Goal: Information Seeking & Learning: Find specific fact

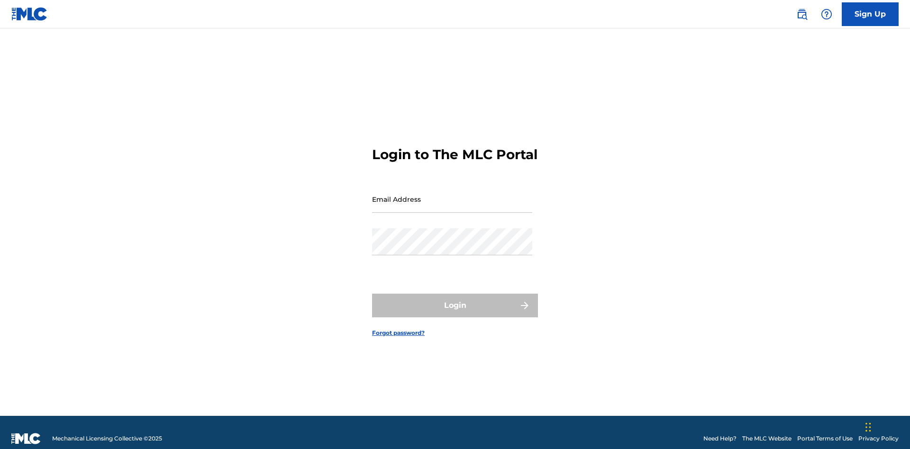
scroll to position [12, 0]
click at [452, 195] on input "Email Address" at bounding box center [452, 199] width 160 height 27
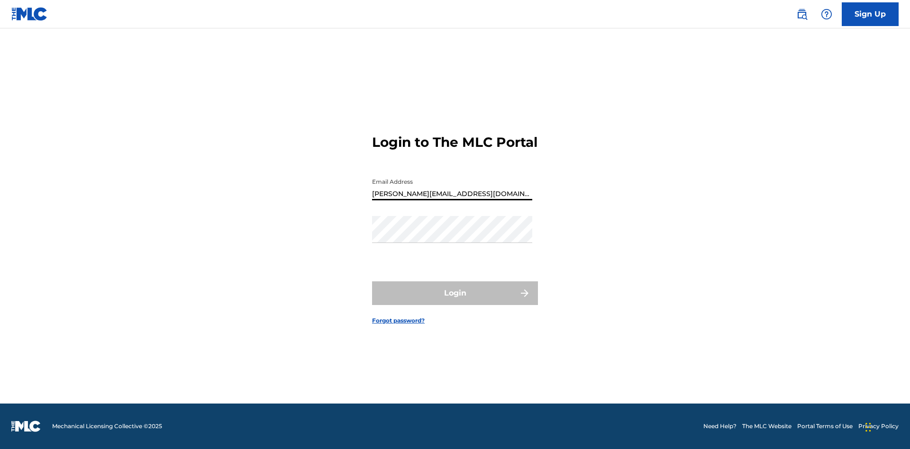
type input "[PERSON_NAME][EMAIL_ADDRESS][DOMAIN_NAME]"
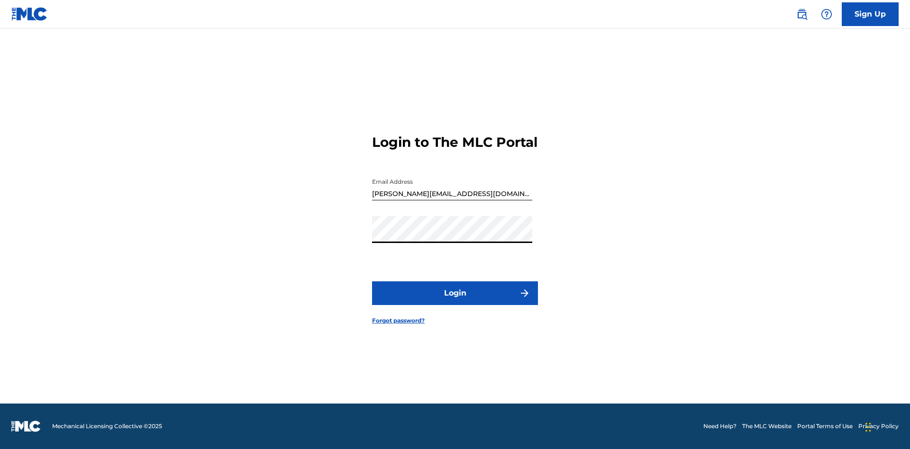
click at [455, 301] on button "Login" at bounding box center [455, 293] width 166 height 24
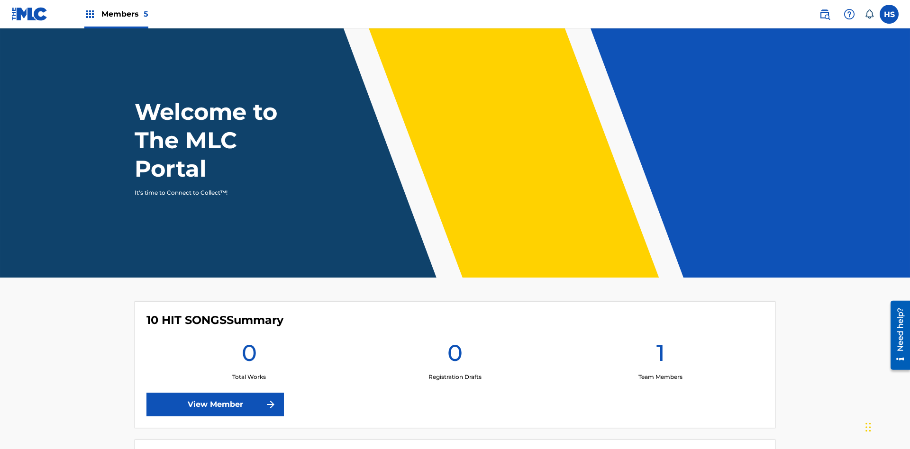
scroll to position [41, 0]
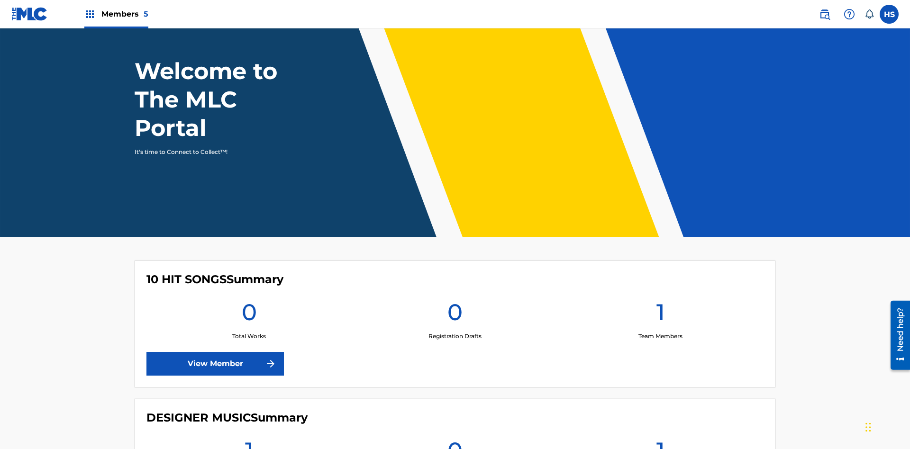
click at [116, 14] on span "Members 5" at bounding box center [124, 14] width 47 height 11
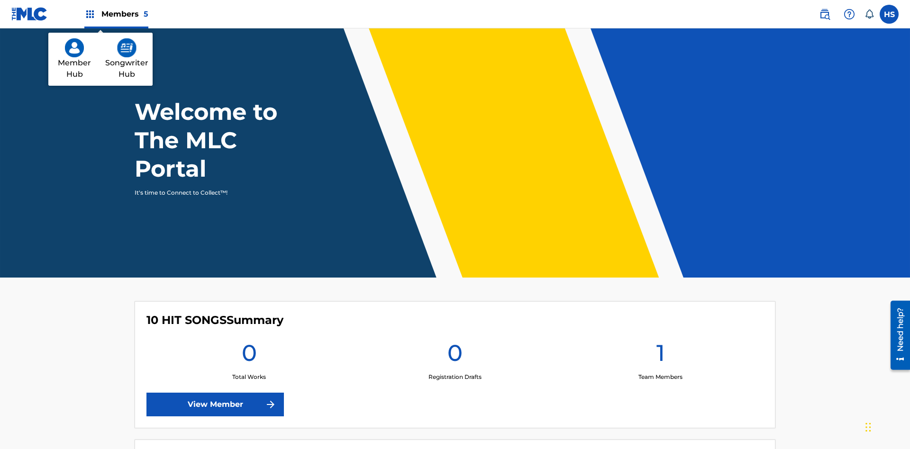
click at [127, 48] on img at bounding box center [126, 47] width 19 height 19
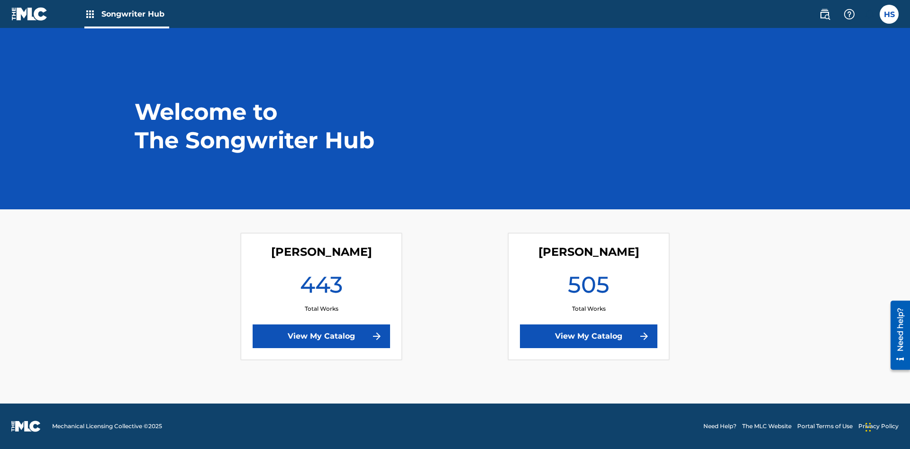
click at [321, 336] on link "View My Catalog" at bounding box center [321, 337] width 137 height 24
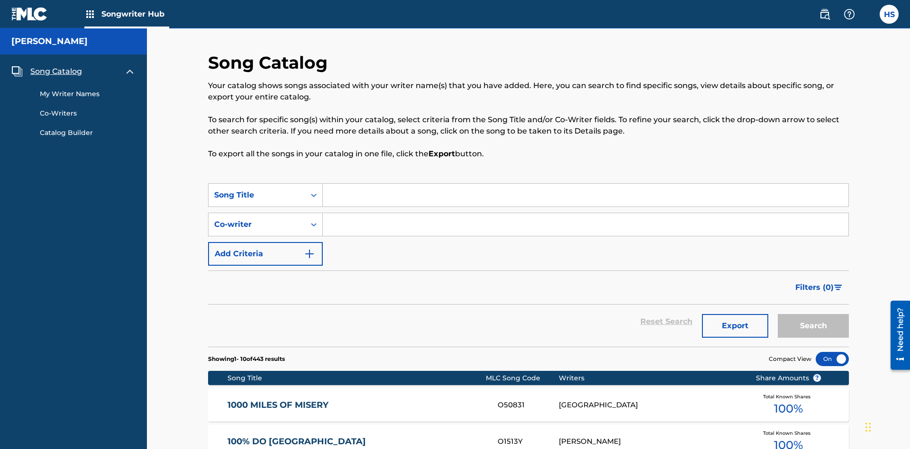
click at [56, 66] on span "Song Catalog" at bounding box center [56, 71] width 52 height 11
click at [257, 190] on div "Song Title" at bounding box center [256, 195] width 85 height 11
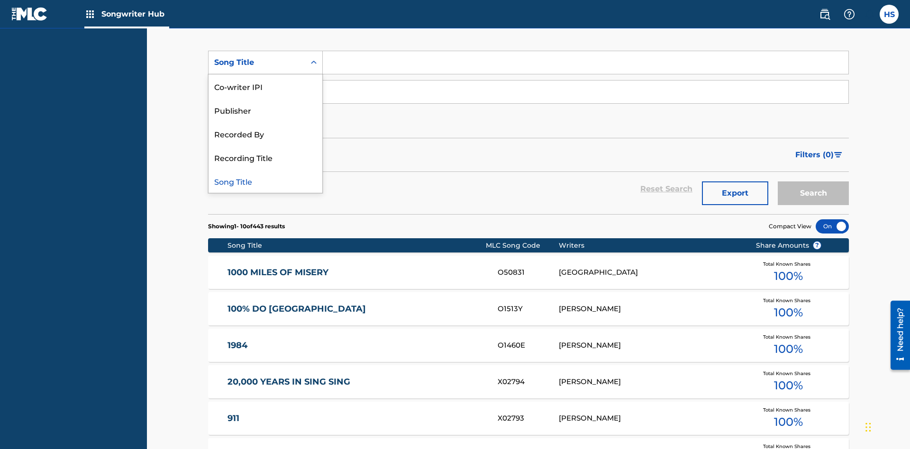
click at [265, 181] on div "Song Title" at bounding box center [265, 181] width 114 height 24
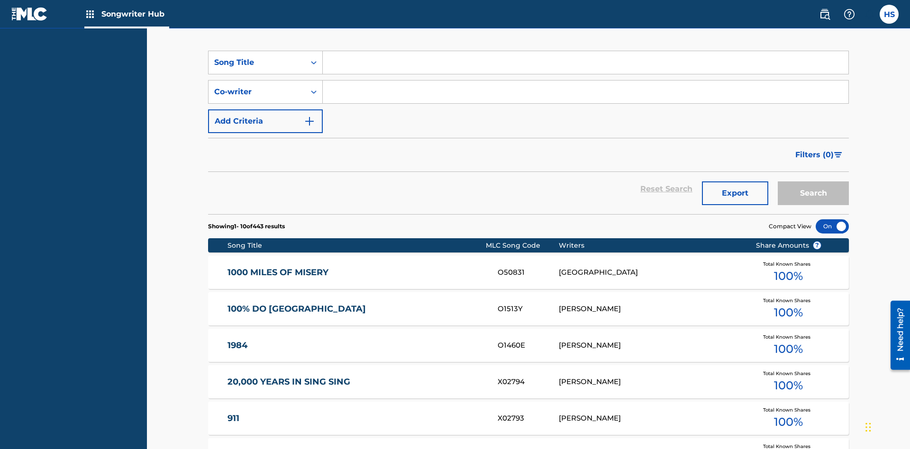
click at [585, 68] on input "Search Form" at bounding box center [585, 62] width 525 height 23
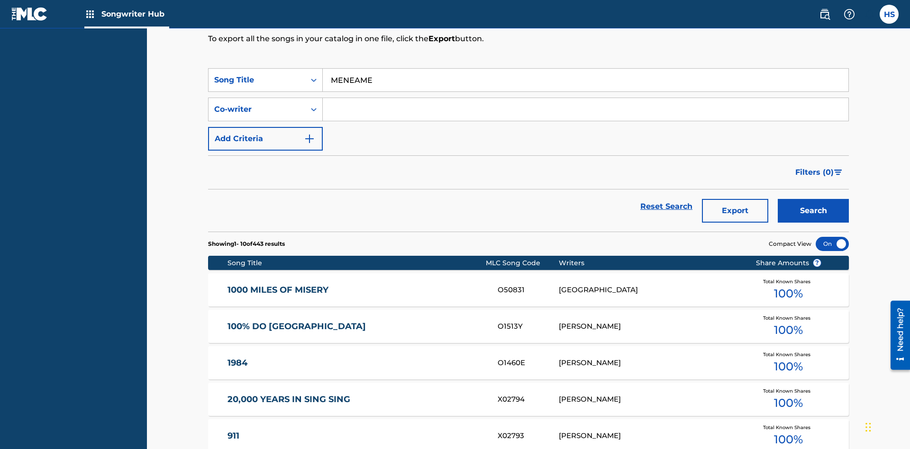
type input "MENEAME"
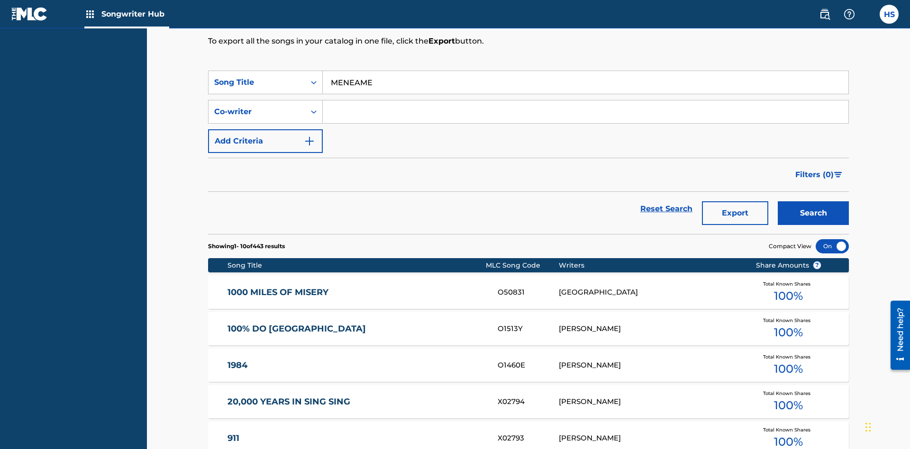
click at [813, 201] on button "Search" at bounding box center [813, 213] width 71 height 24
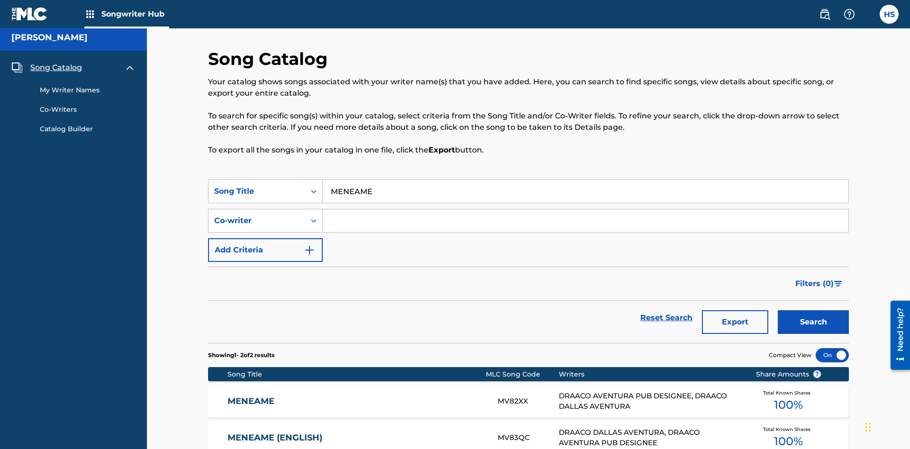
scroll to position [99, 0]
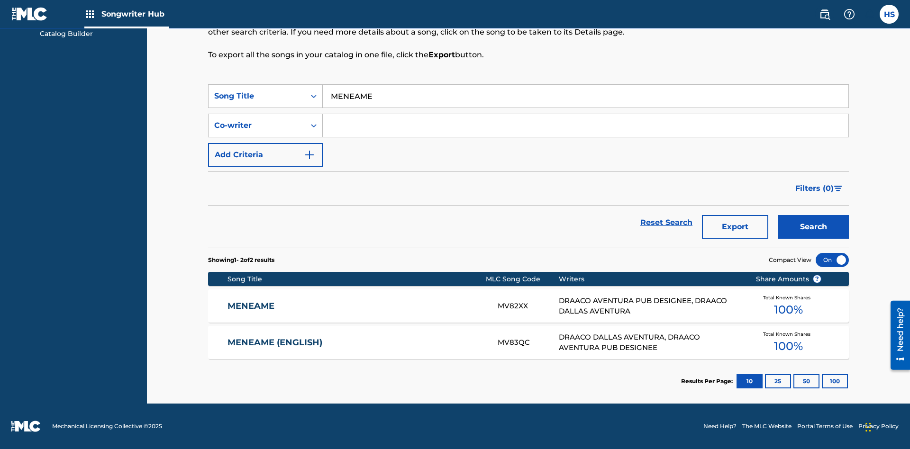
click at [585, 96] on input "MENEAME" at bounding box center [585, 96] width 525 height 23
click at [257, 126] on div "Co-writer" at bounding box center [256, 125] width 85 height 11
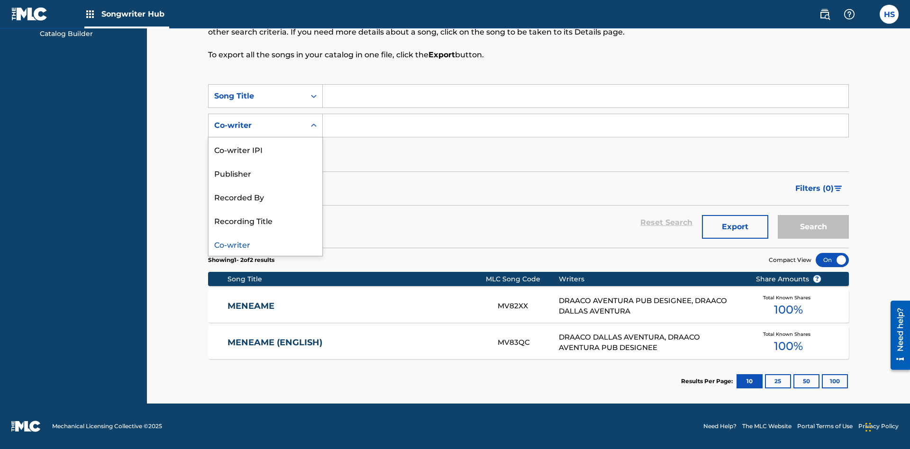
click at [265, 244] on div "Co-writer" at bounding box center [265, 244] width 114 height 24
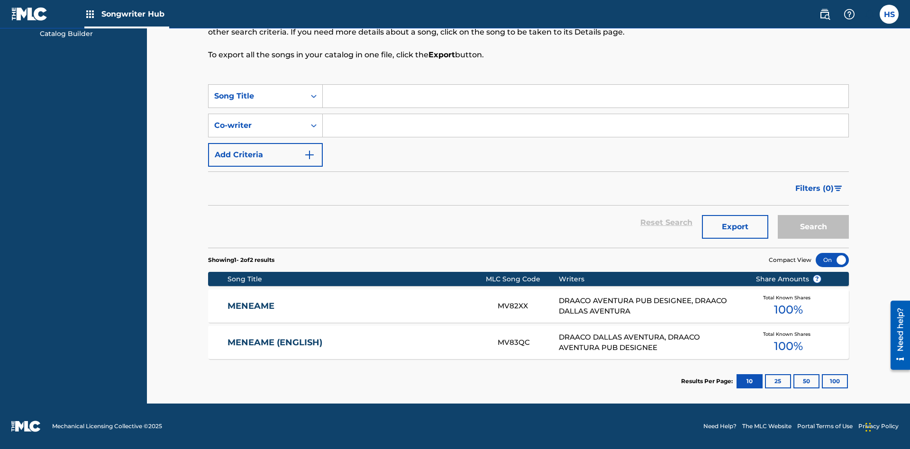
click at [585, 126] on input "Search Form" at bounding box center [585, 125] width 525 height 23
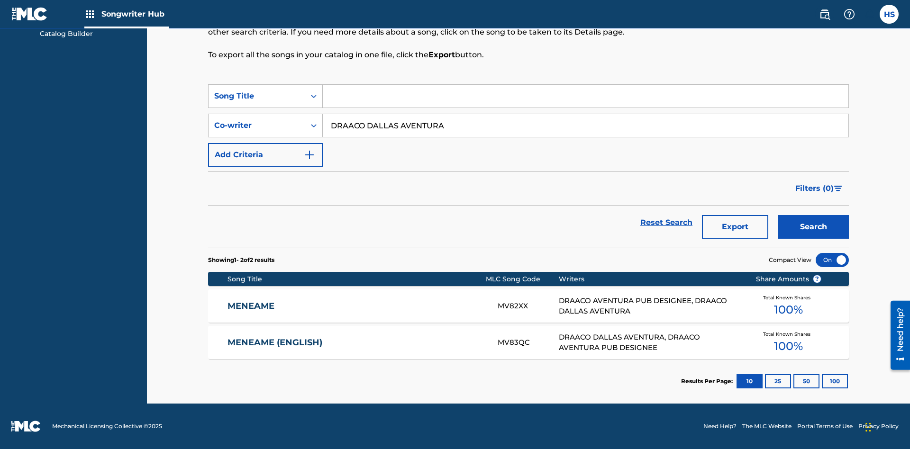
type input "DRAACO DALLAS AVENTURA"
click at [813, 227] on button "Search" at bounding box center [813, 227] width 71 height 24
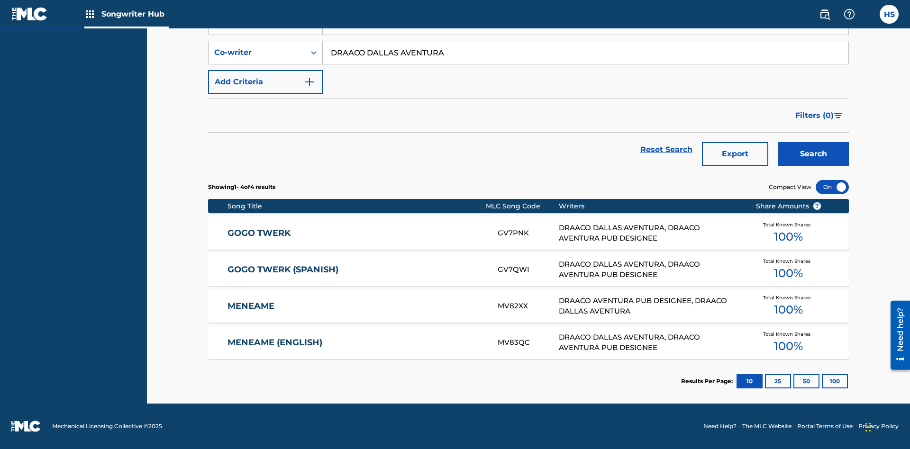
click at [585, 64] on input "DRAACO DALLAS AVENTURA" at bounding box center [585, 52] width 525 height 23
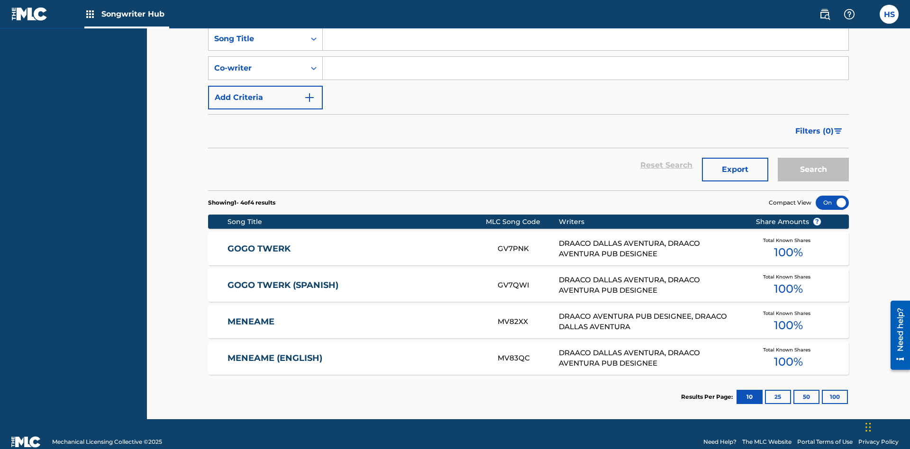
scroll to position [133, 0]
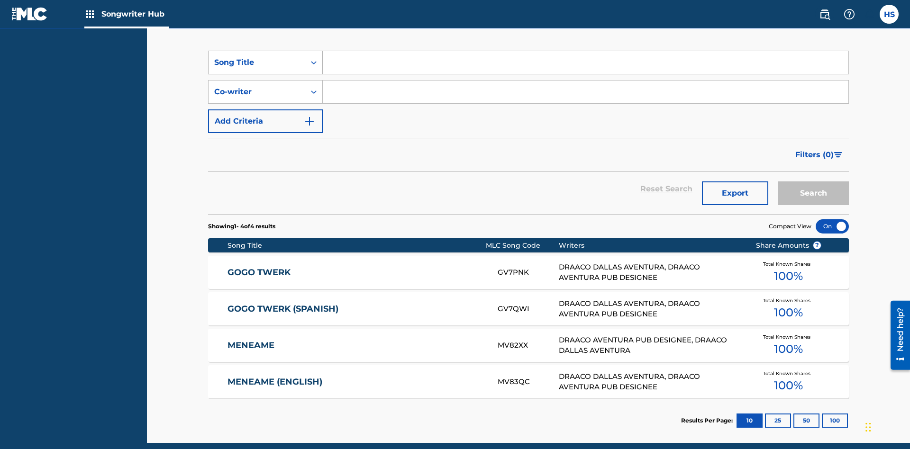
click at [257, 63] on div "Song Title" at bounding box center [256, 62] width 85 height 11
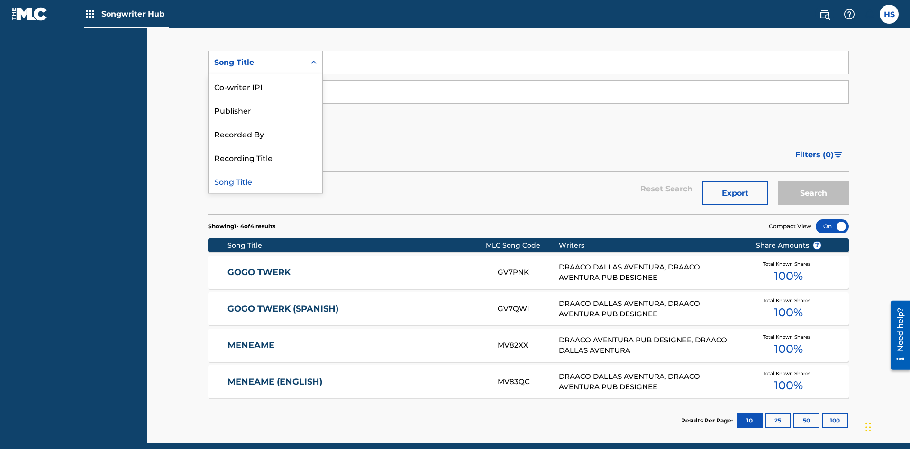
click at [265, 86] on div "Co-writer IPI" at bounding box center [265, 86] width 114 height 24
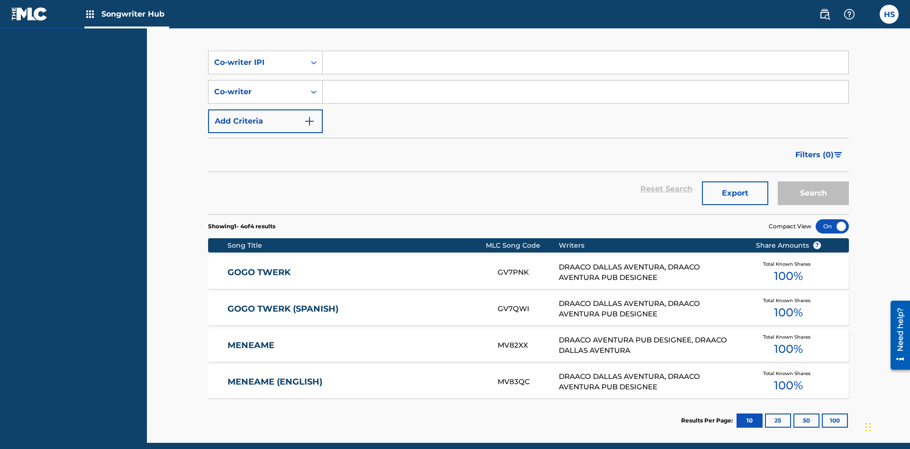
click at [585, 68] on input "Search Form" at bounding box center [585, 62] width 525 height 23
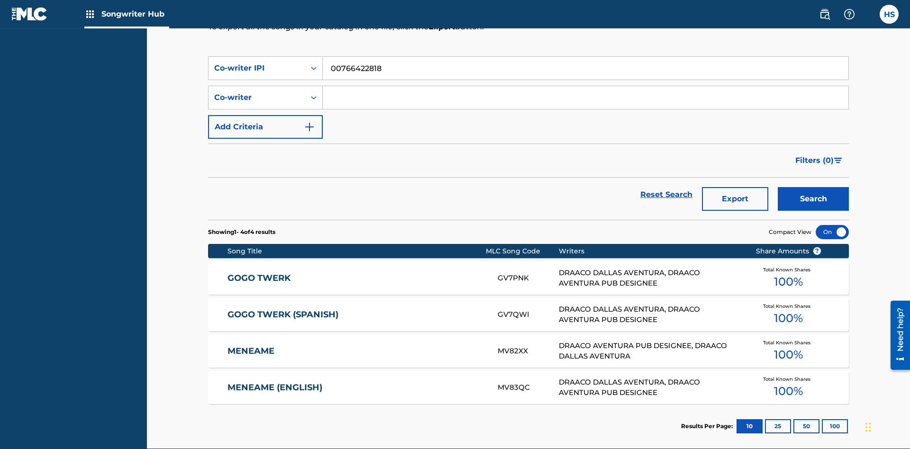
type input "00766422818"
click at [813, 187] on button "Search" at bounding box center [813, 199] width 71 height 24
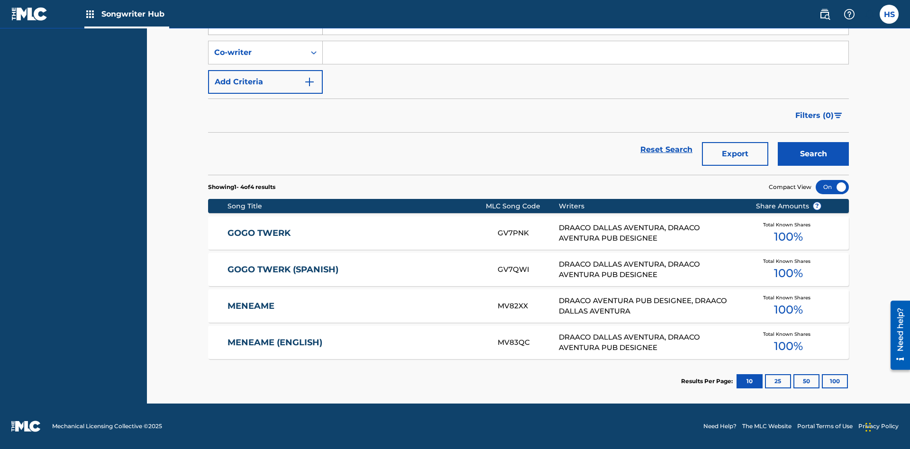
click at [257, 29] on div "Co-writer IPI" at bounding box center [256, 23] width 85 height 11
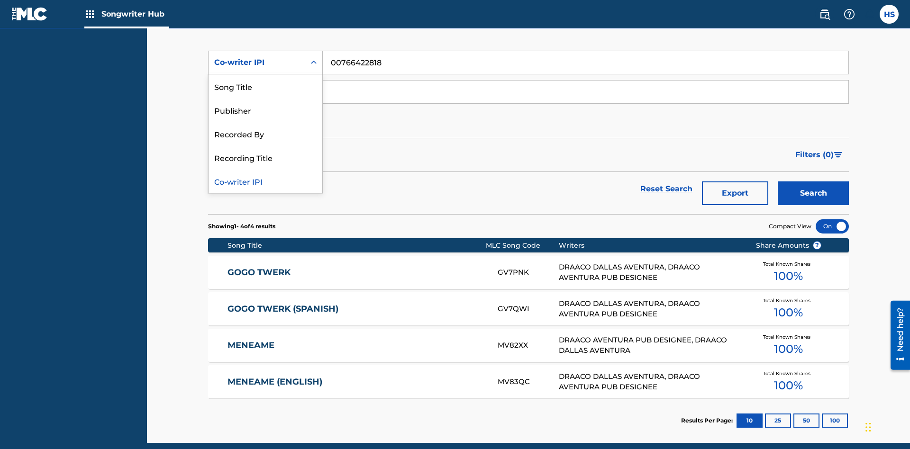
click at [265, 134] on div "Recorded By" at bounding box center [265, 134] width 114 height 24
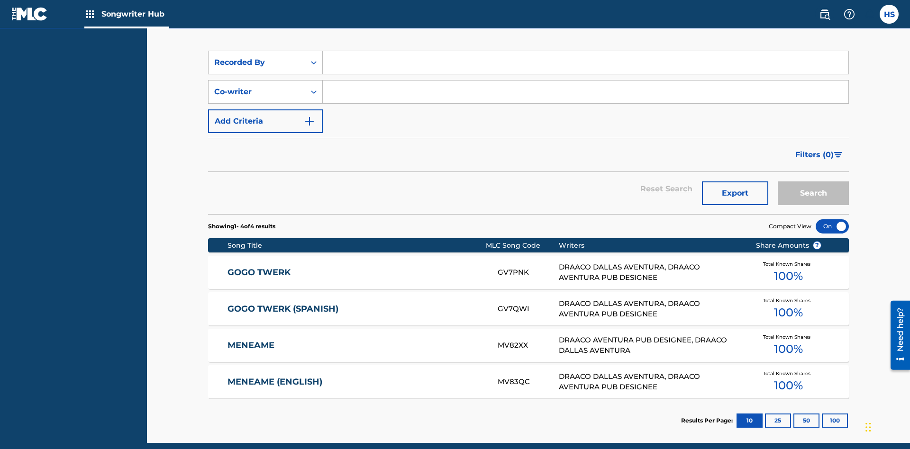
scroll to position [127, 0]
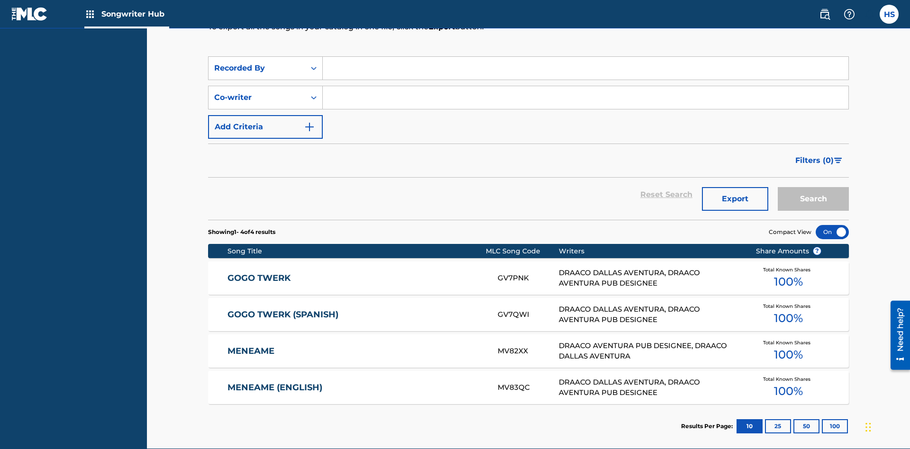
click at [585, 68] on input "Search Form" at bounding box center [585, 68] width 525 height 23
type input "DRAACO AVENTURA"
click at [813, 187] on button "Search" at bounding box center [813, 199] width 71 height 24
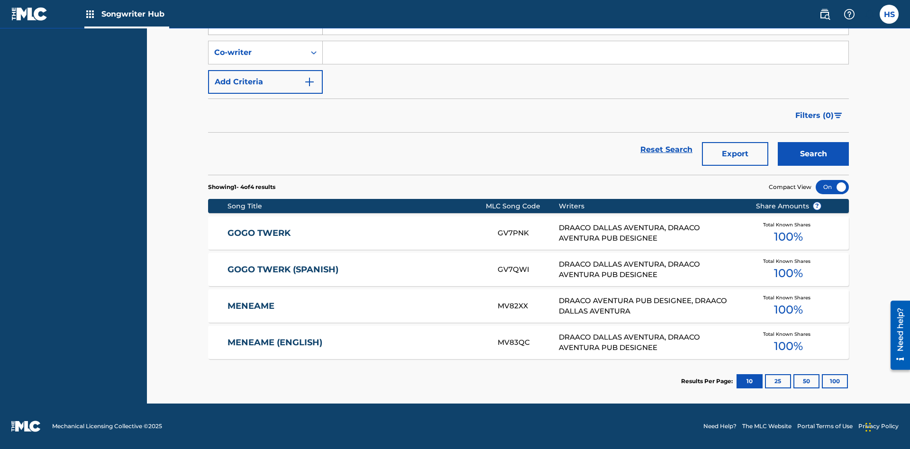
click at [257, 29] on div "Recorded By" at bounding box center [256, 23] width 85 height 11
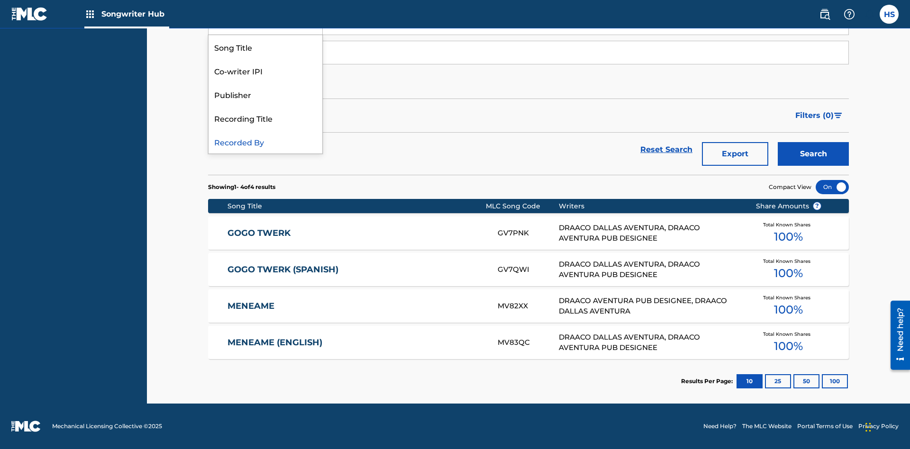
scroll to position [133, 0]
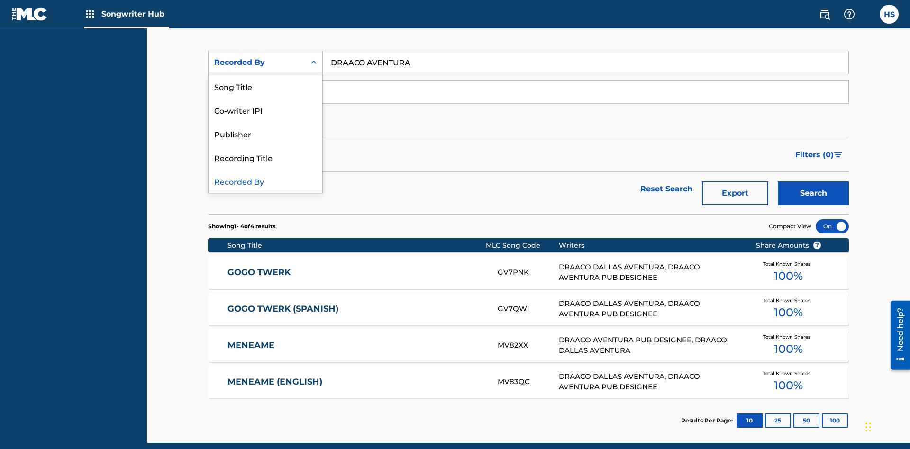
click at [265, 134] on div "Publisher" at bounding box center [265, 134] width 114 height 24
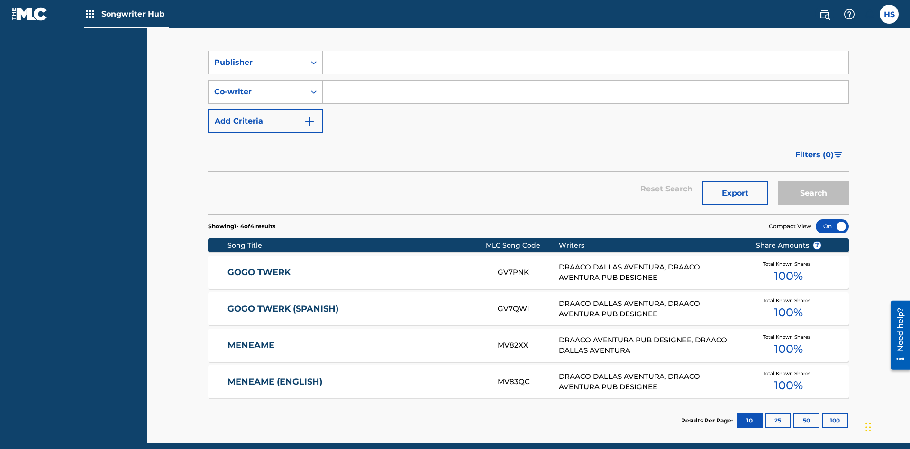
click at [585, 68] on input "Search Form" at bounding box center [585, 62] width 525 height 23
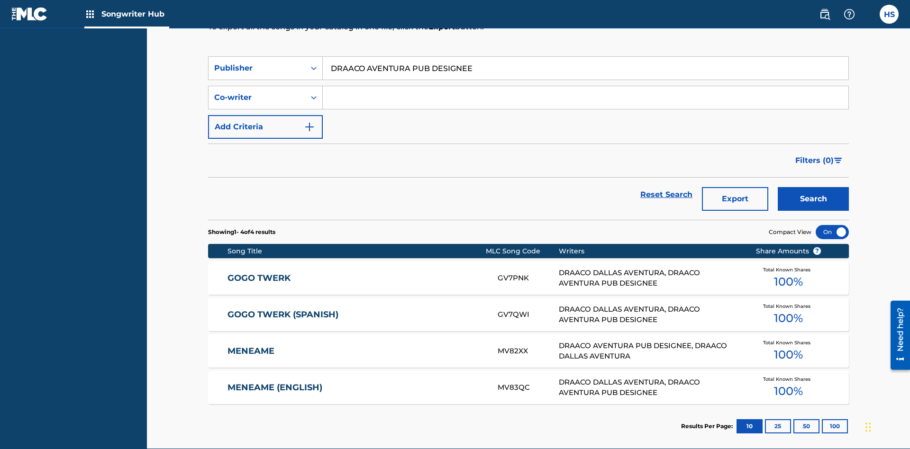
type input "DRAACO AVENTURA PUB DESIGNEE"
click at [813, 187] on button "Search" at bounding box center [813, 199] width 71 height 24
click at [257, 63] on div "Publisher" at bounding box center [256, 68] width 85 height 11
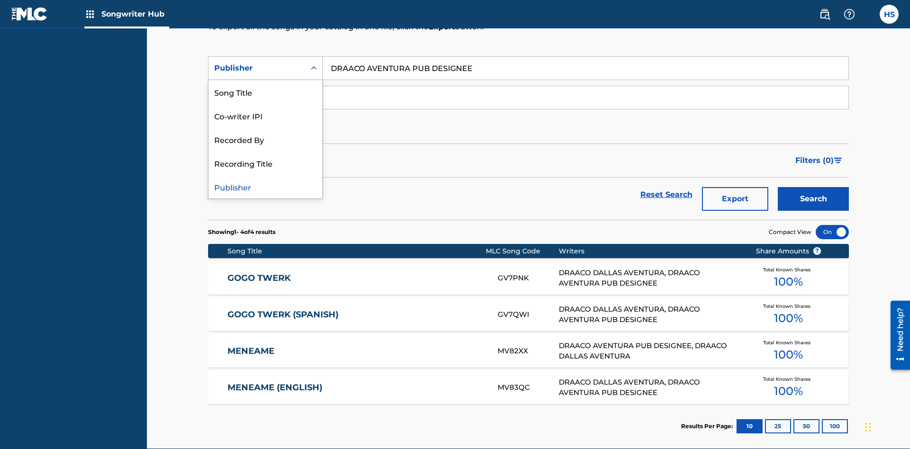
scroll to position [133, 0]
